Goal: Task Accomplishment & Management: Complete application form

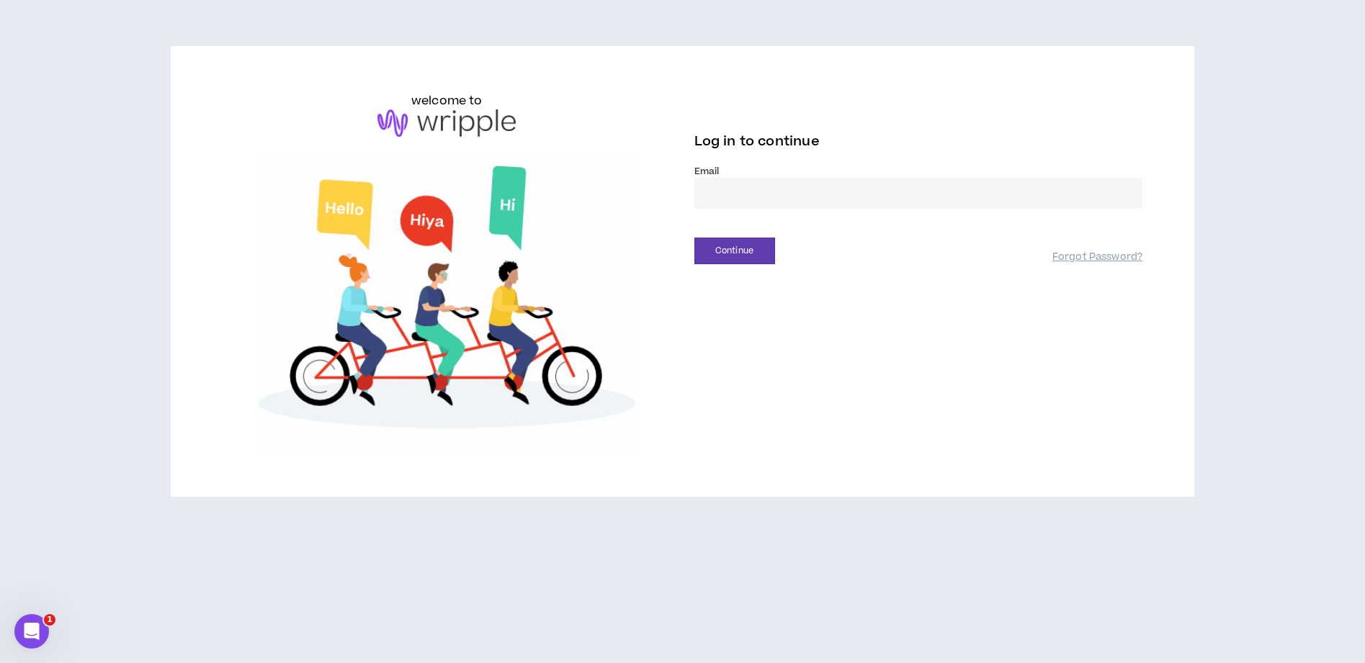
click at [772, 200] on input "email" at bounding box center [918, 193] width 449 height 31
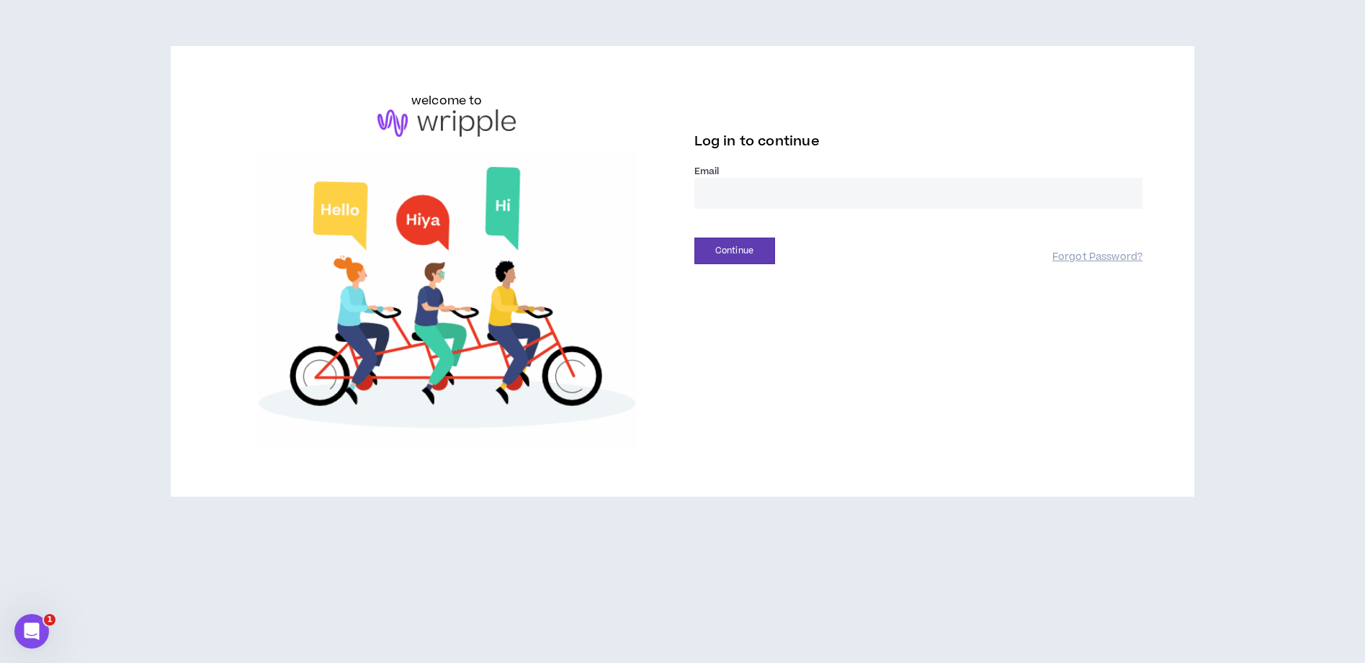
type input "**********"
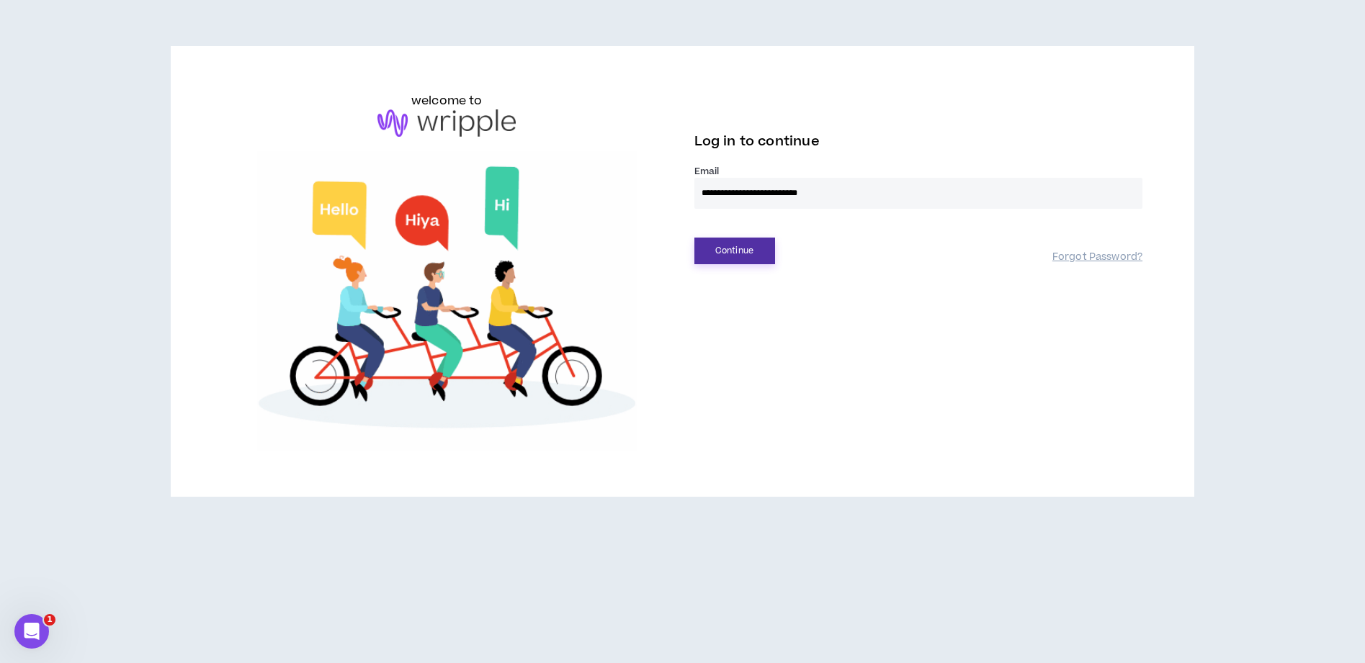
click at [739, 251] on button "Continue" at bounding box center [734, 251] width 81 height 27
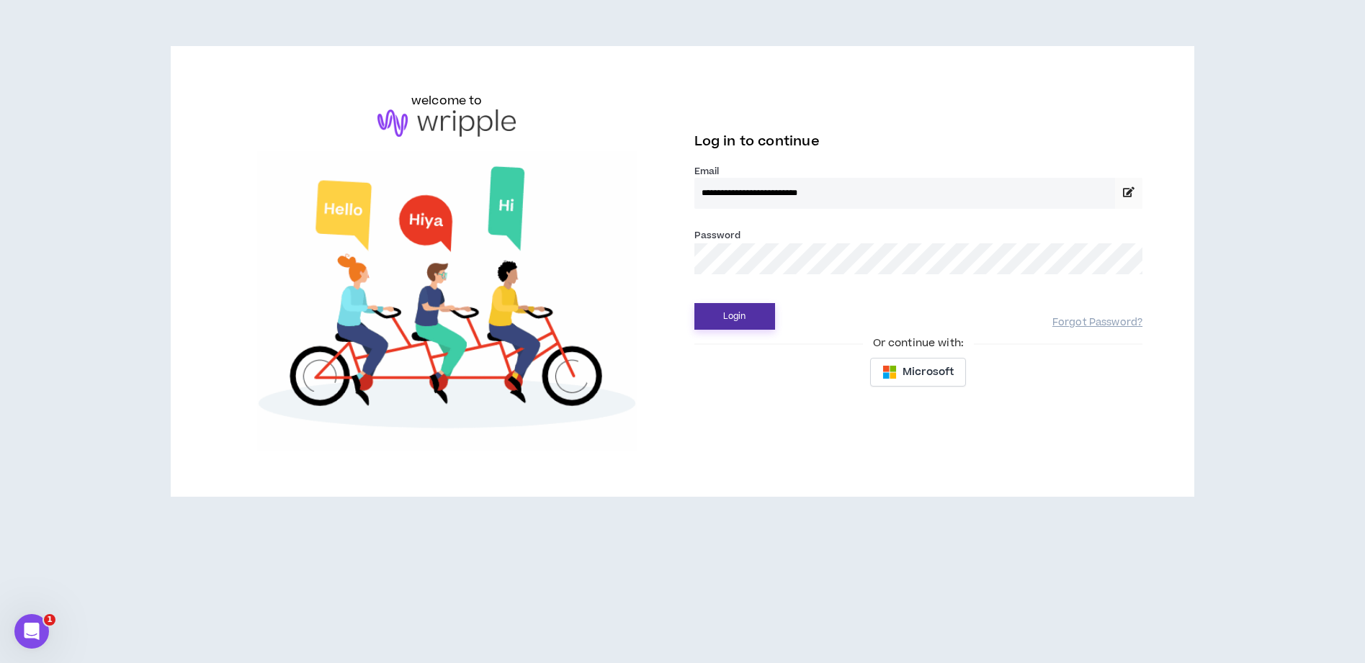
click at [735, 323] on button "Login" at bounding box center [734, 316] width 81 height 27
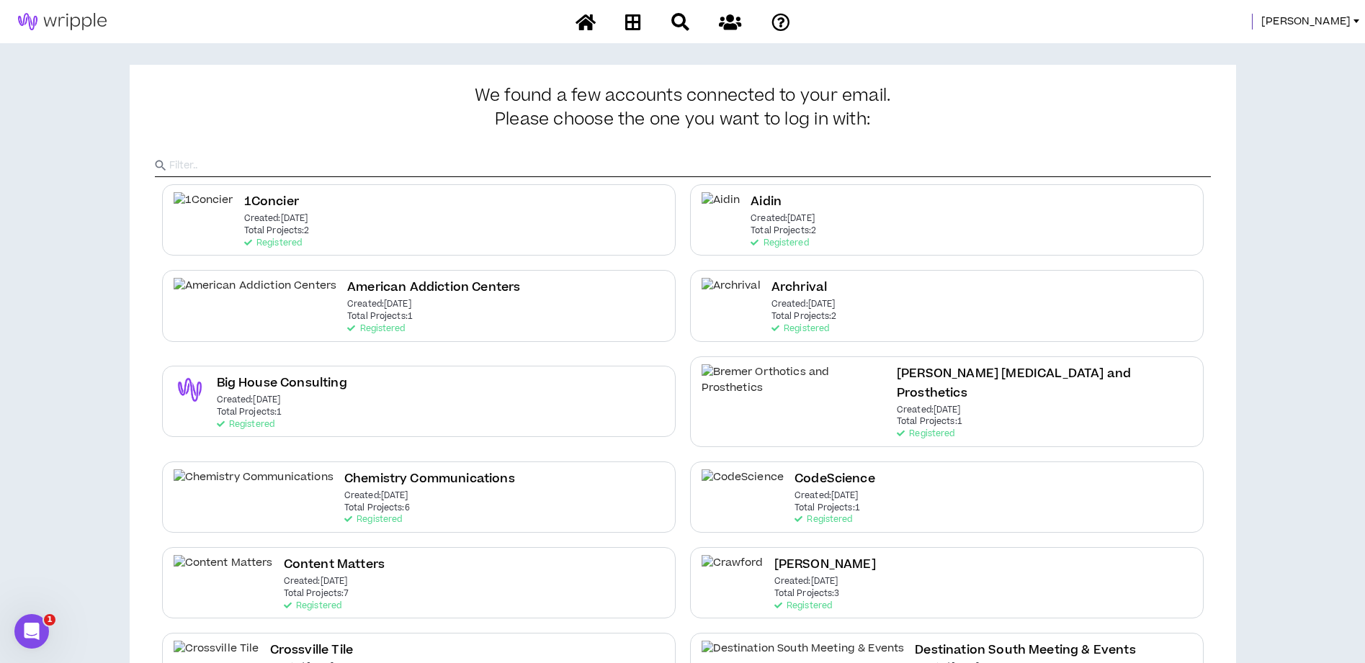
click at [1340, 19] on span "[PERSON_NAME]" at bounding box center [1305, 22] width 89 height 16
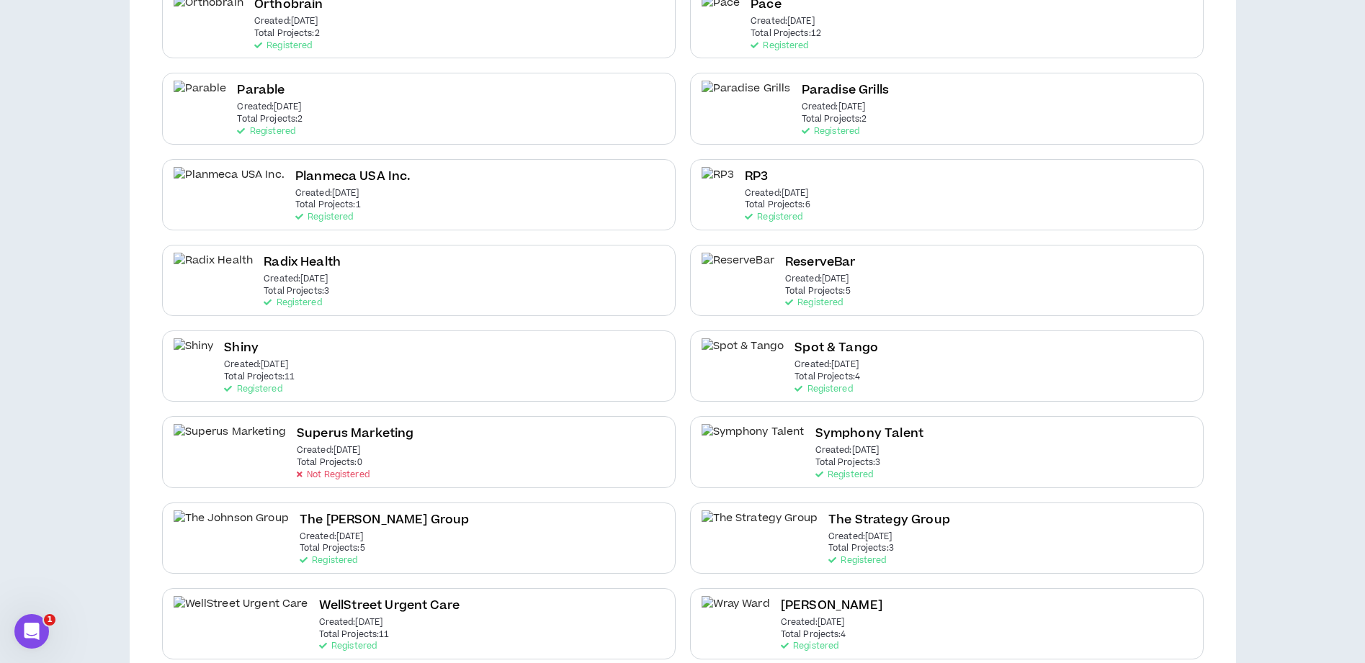
scroll to position [1940, 0]
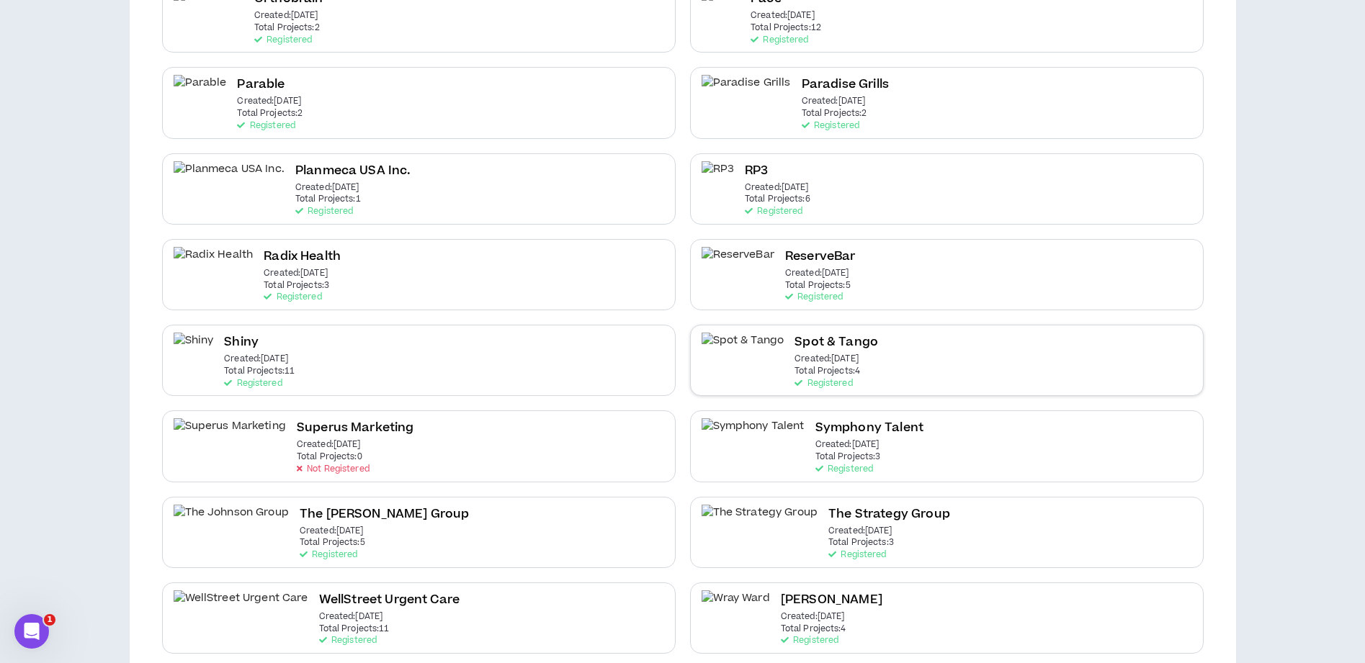
click at [794, 333] on h2 "Spot & Tango" at bounding box center [836, 342] width 84 height 19
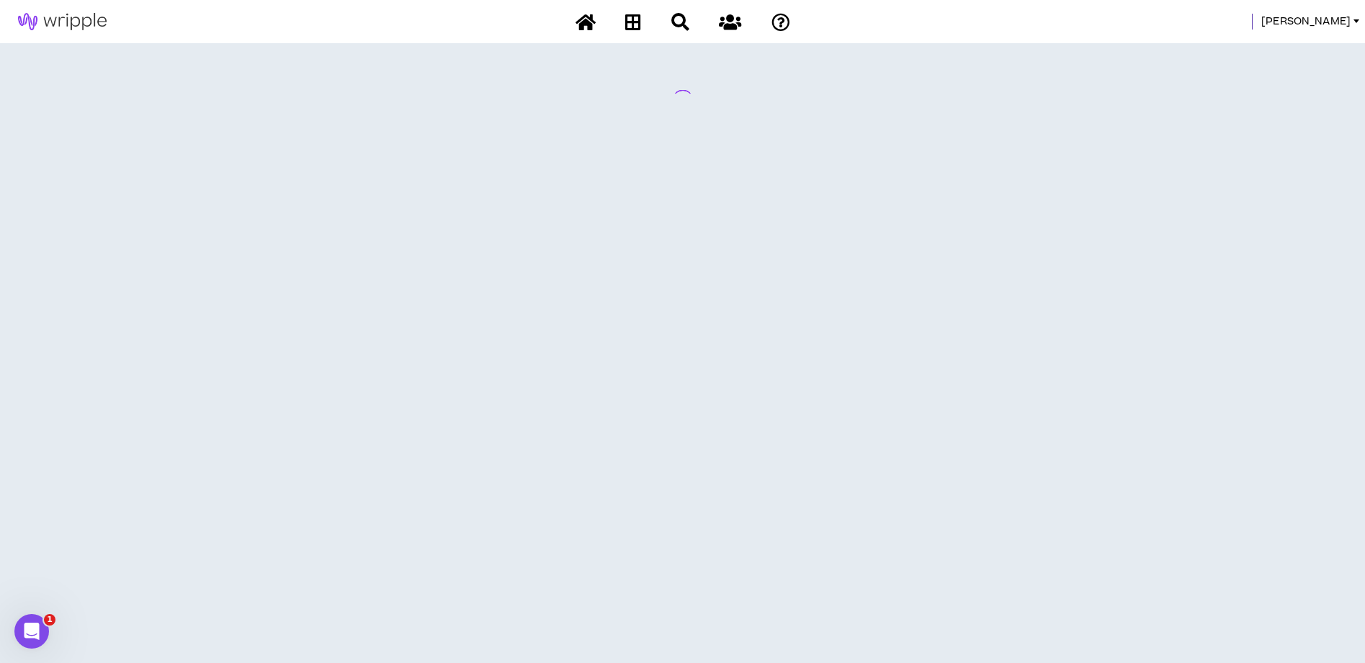
scroll to position [0, 0]
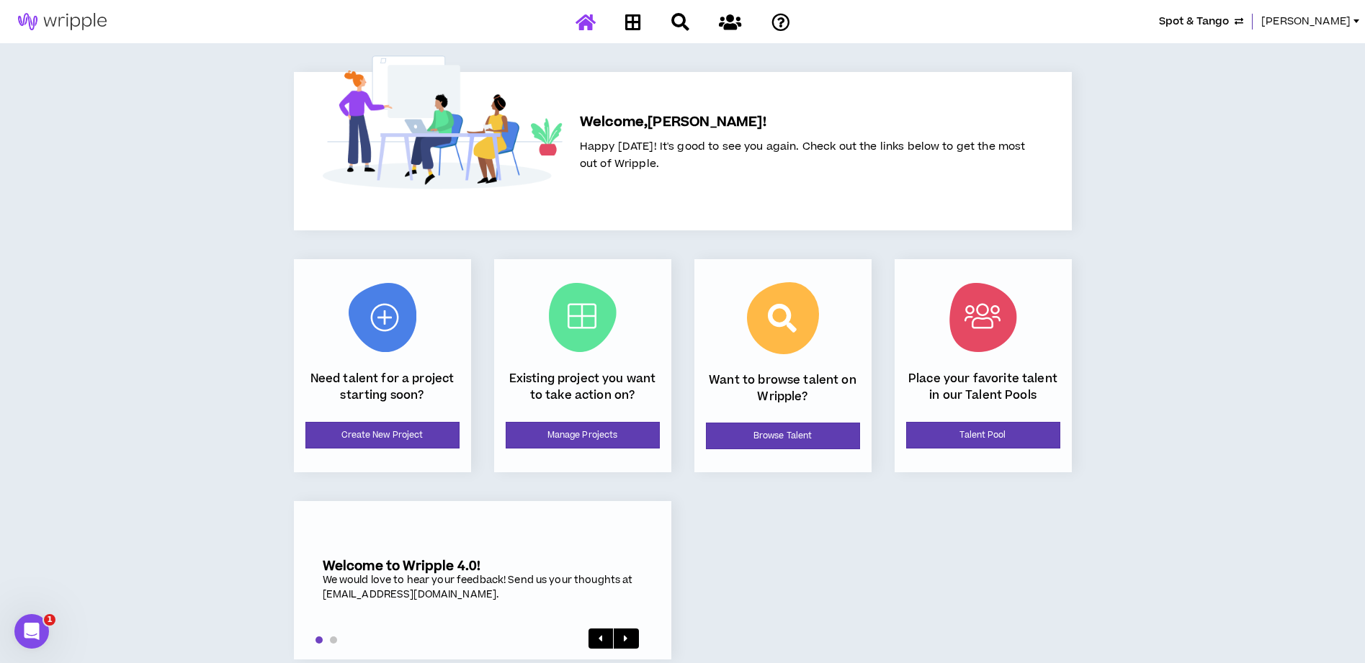
click at [1334, 22] on span "[PERSON_NAME]" at bounding box center [1305, 22] width 89 height 16
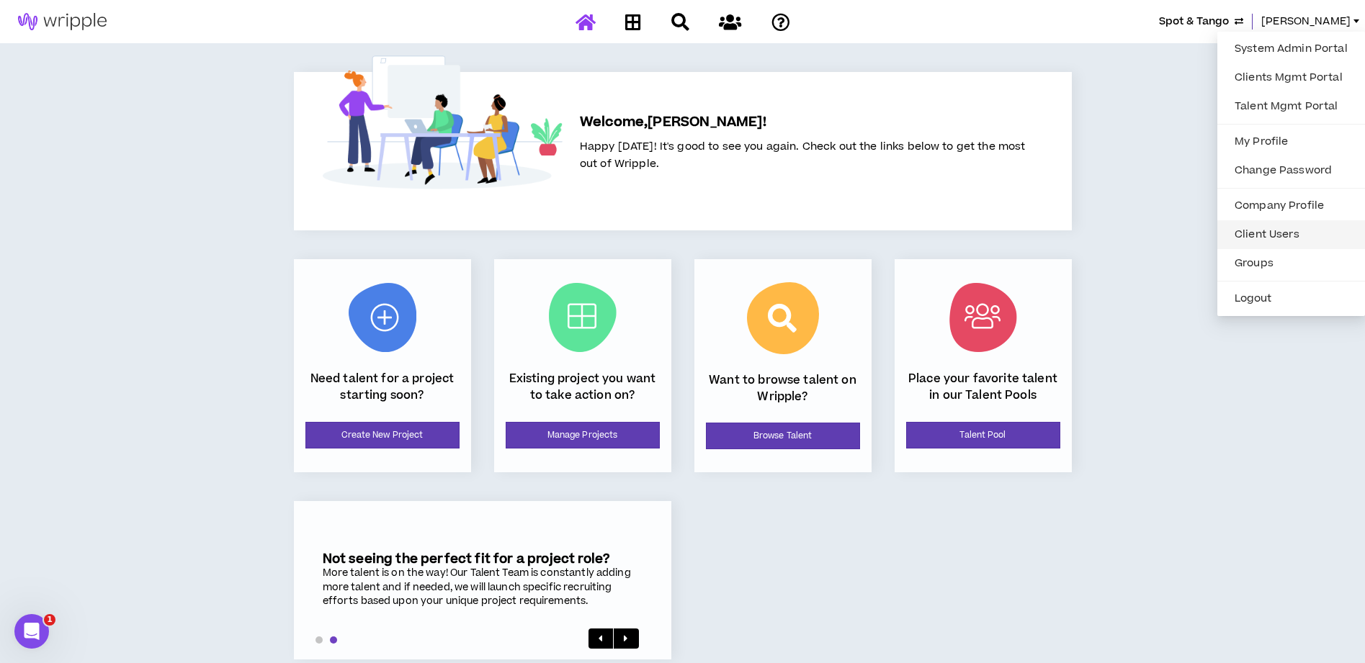
click at [1244, 235] on link "Client Users" at bounding box center [1291, 235] width 130 height 22
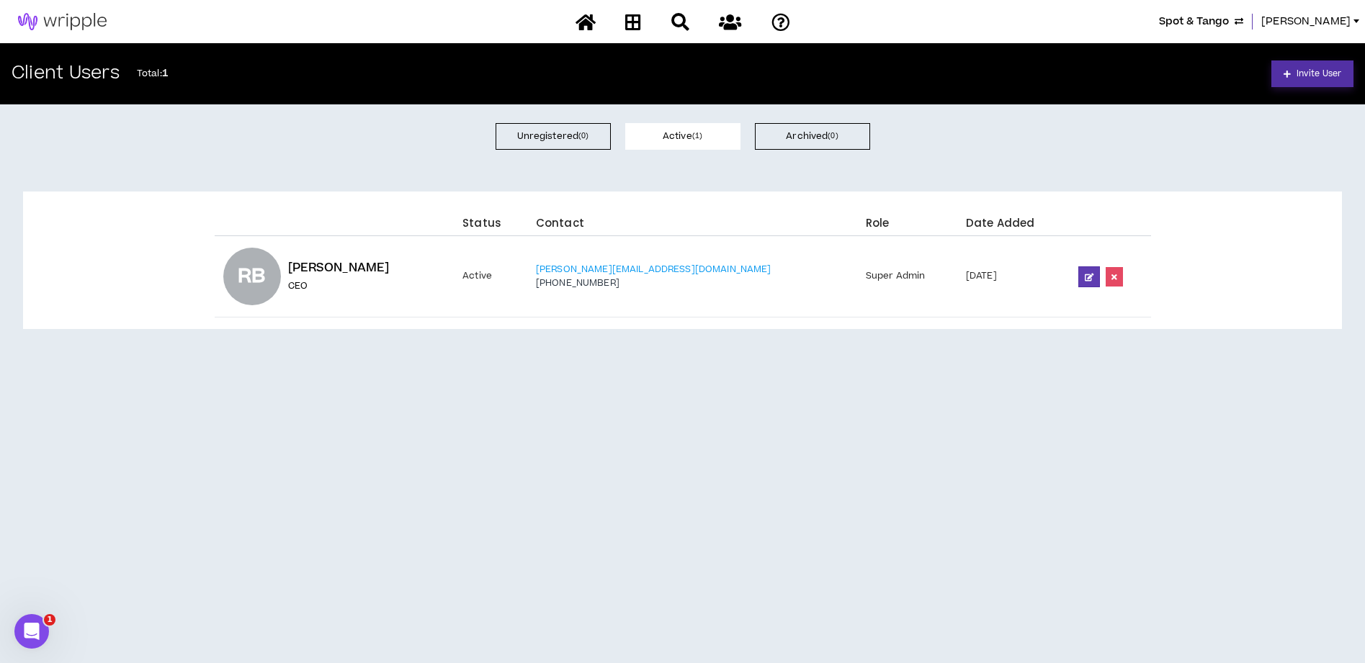
click at [1321, 73] on span "Invite User" at bounding box center [1318, 74] width 45 height 14
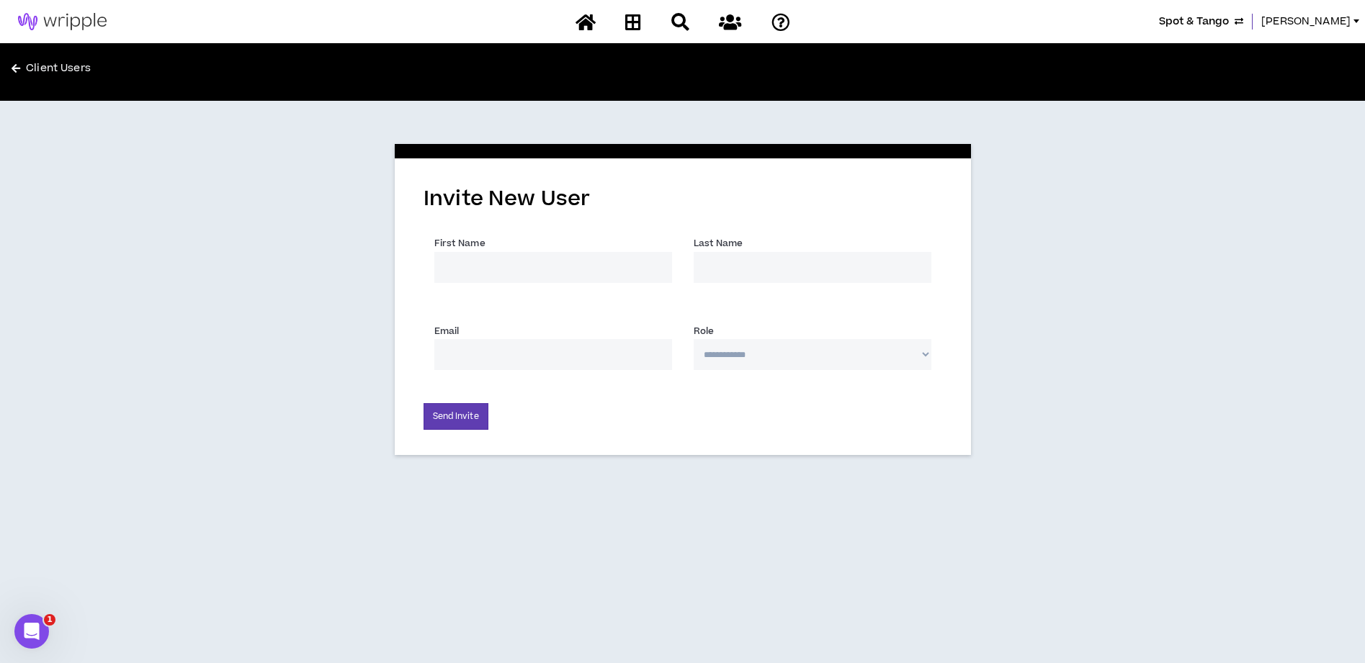
click at [488, 271] on input "First Name *" at bounding box center [553, 267] width 238 height 31
type input "[PERSON_NAME]"
click at [477, 349] on input "Email *" at bounding box center [553, 354] width 238 height 31
paste input "[PERSON_NAME][EMAIL_ADDRESS][DOMAIN_NAME]"
drag, startPoint x: 465, startPoint y: 357, endPoint x: 516, endPoint y: 356, distance: 51.2
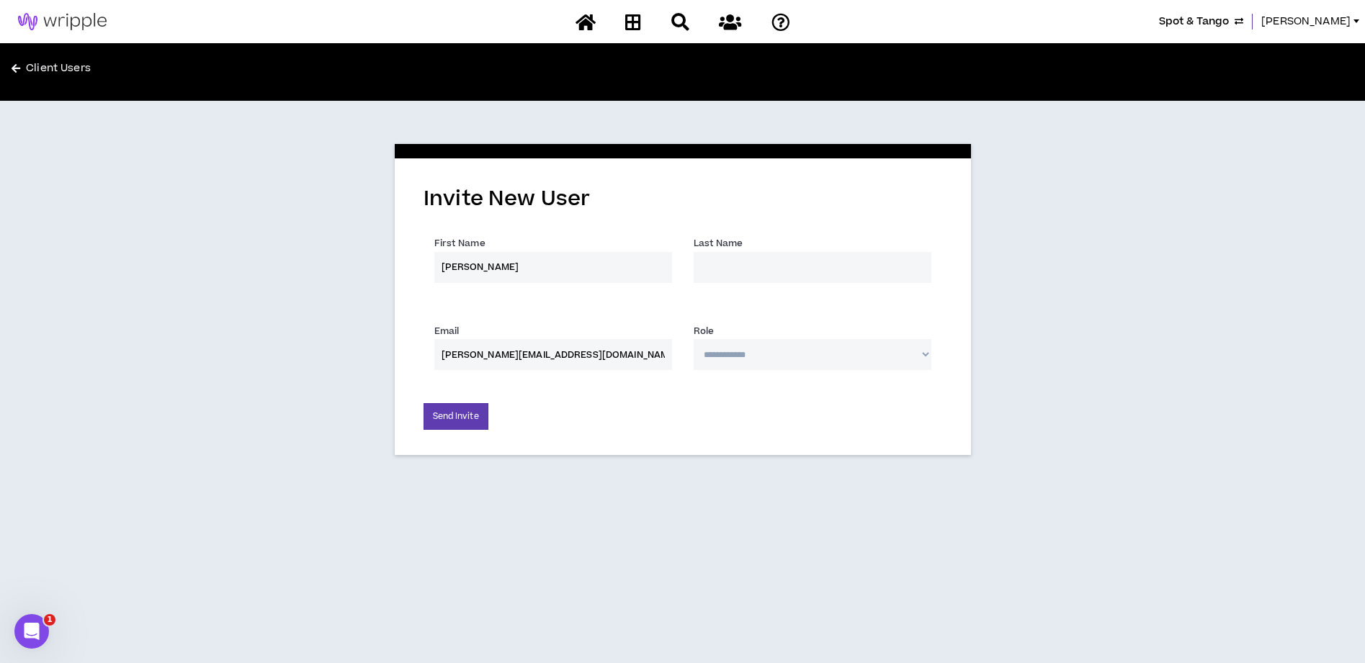
click at [516, 356] on input "[PERSON_NAME][EMAIL_ADDRESS][DOMAIN_NAME]" at bounding box center [553, 354] width 238 height 31
type input "[PERSON_NAME][EMAIL_ADDRESS][DOMAIN_NAME]"
click at [720, 262] on input "Last Name *" at bounding box center [813, 267] width 238 height 31
paste input "[PERSON_NAME]"
drag, startPoint x: 708, startPoint y: 266, endPoint x: 715, endPoint y: 263, distance: 8.1
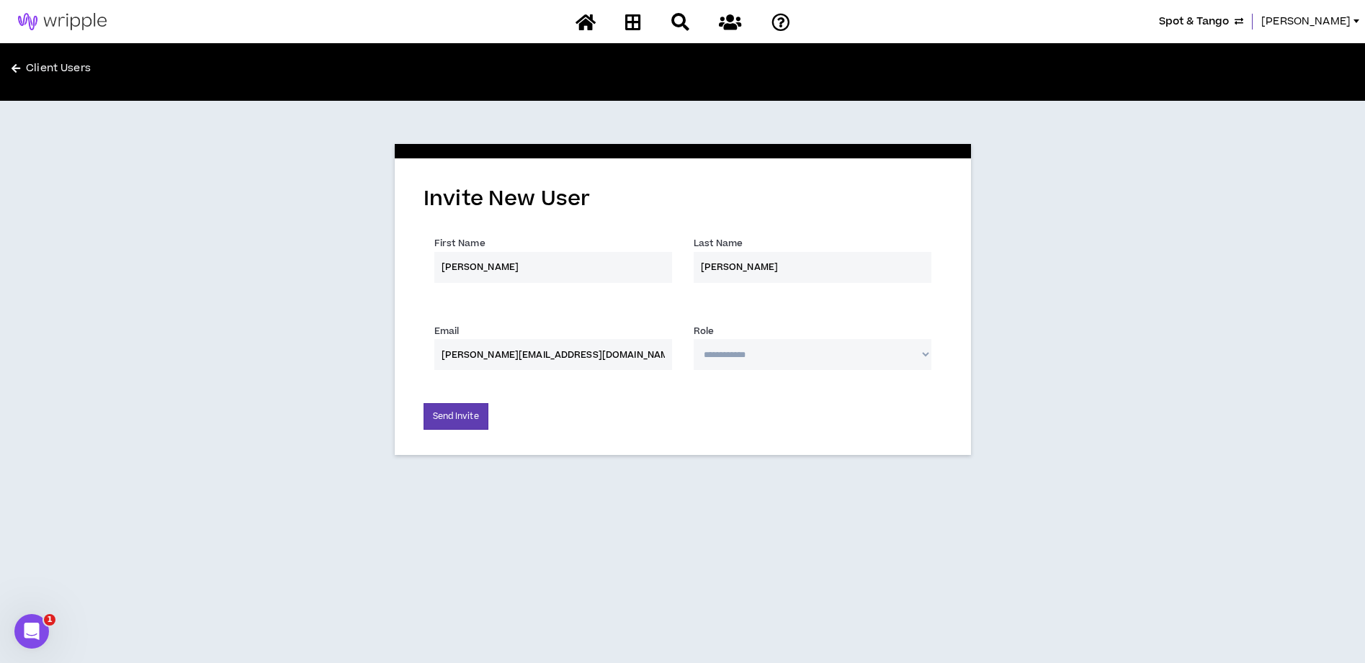
click at [709, 266] on input "[PERSON_NAME]" at bounding box center [813, 267] width 238 height 31
type input "[PERSON_NAME]"
click at [794, 210] on h3 "Invite New User" at bounding box center [682, 199] width 519 height 30
click at [734, 359] on select "**********" at bounding box center [813, 354] width 238 height 31
select select "*"
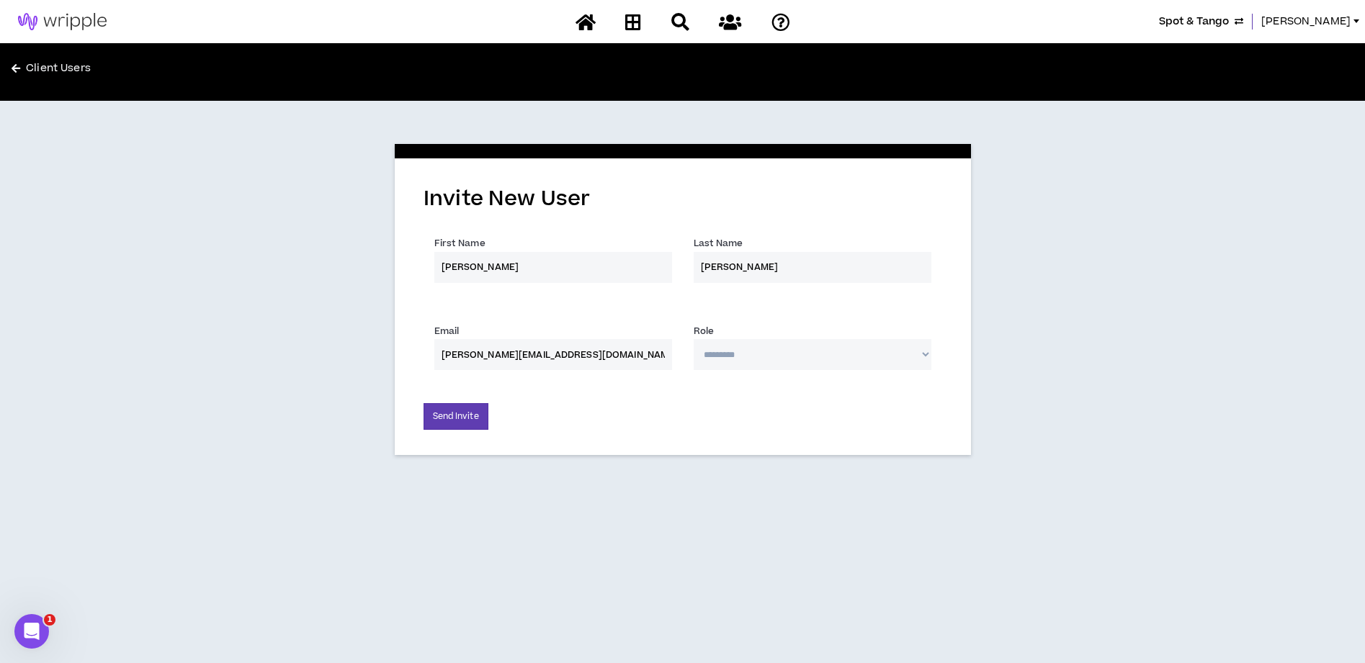
click at [694, 339] on select "**********" at bounding box center [813, 354] width 238 height 31
click at [639, 406] on div "Send Invite" at bounding box center [682, 416] width 519 height 27
click at [446, 407] on button "Send Invite" at bounding box center [455, 416] width 65 height 27
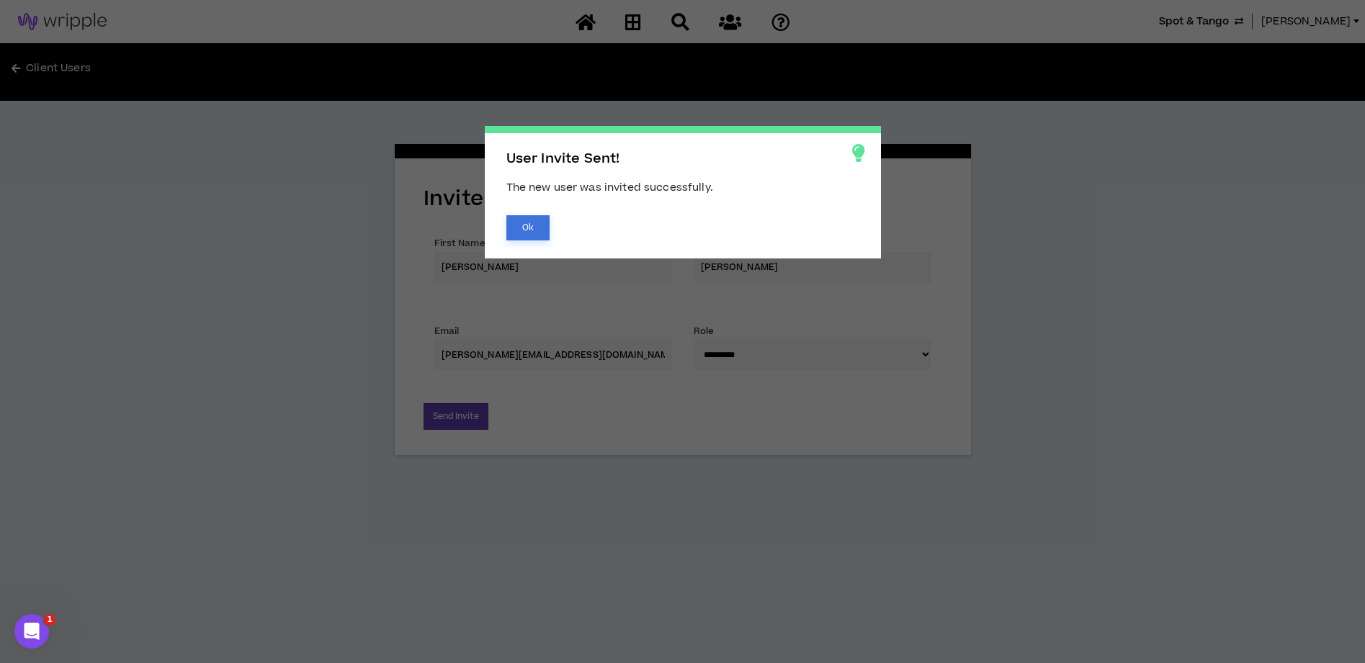
drag, startPoint x: 519, startPoint y: 226, endPoint x: 521, endPoint y: 260, distance: 33.9
click at [519, 227] on button "Ok" at bounding box center [527, 227] width 43 height 25
